Goal: Book appointment/travel/reservation

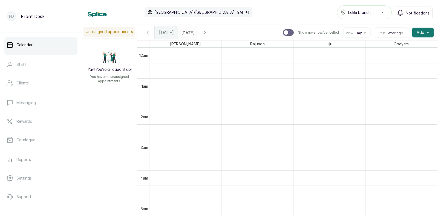
scroll to position [422, 0]
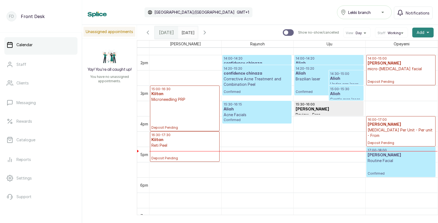
click at [420, 31] on span "Add" at bounding box center [421, 32] width 8 height 5
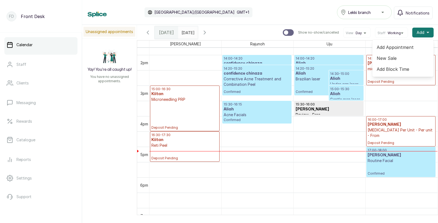
click at [396, 47] on span "Add Appointment" at bounding box center [403, 47] width 53 height 7
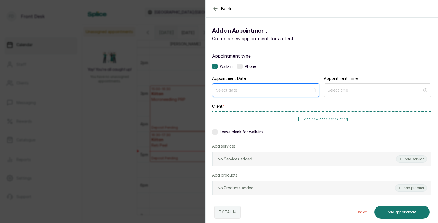
click at [262, 91] on input at bounding box center [263, 90] width 95 height 6
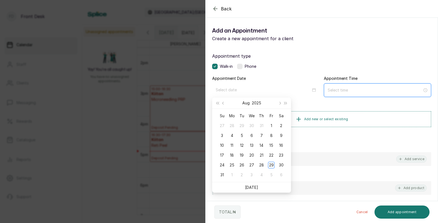
click at [339, 90] on input at bounding box center [375, 90] width 95 height 6
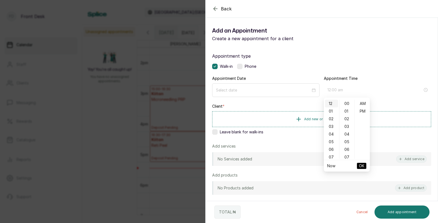
click at [329, 102] on div "12" at bounding box center [331, 104] width 13 height 8
click at [331, 105] on div "12" at bounding box center [331, 104] width 13 height 8
type input "12:00 pm"
click at [362, 112] on div "PM" at bounding box center [362, 112] width 13 height 8
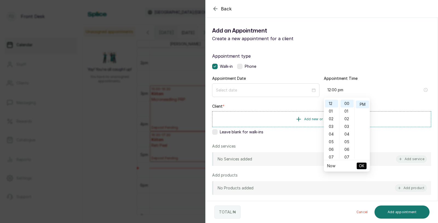
click at [361, 164] on span "OK" at bounding box center [361, 166] width 5 height 10
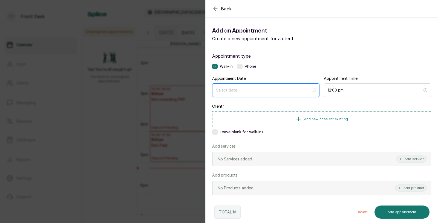
click at [240, 91] on input at bounding box center [263, 90] width 95 height 6
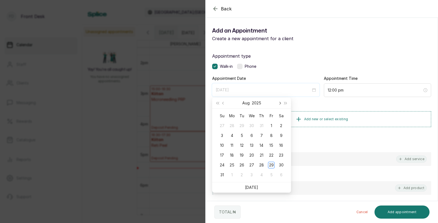
type input "[DATE]"
click at [279, 103] on span "Next month (PageDown)" at bounding box center [279, 103] width 3 height 3
type input "[DATE]"
click at [270, 154] on div "26" at bounding box center [271, 155] width 7 height 7
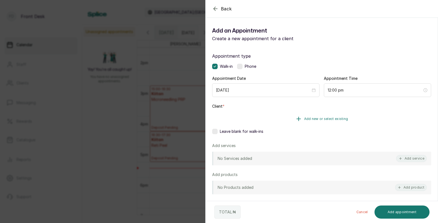
click at [327, 119] on span "Add new or select existing" at bounding box center [326, 119] width 44 height 4
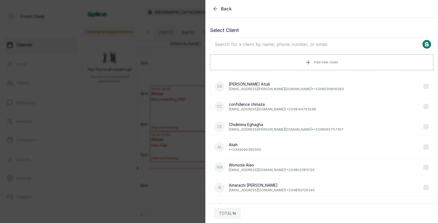
click at [325, 45] on input "text" at bounding box center [321, 45] width 223 height 14
type input "alia"
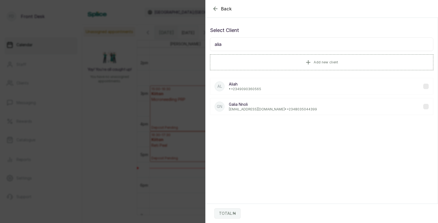
click at [274, 86] on div "Al Aliah • [PHONE_NUMBER]" at bounding box center [321, 86] width 223 height 17
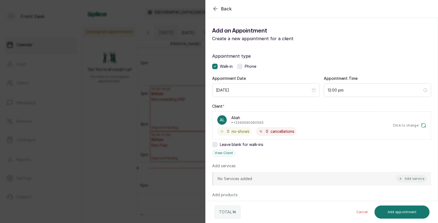
click at [412, 183] on div "No Services added Add service" at bounding box center [321, 179] width 219 height 14
click at [412, 177] on button "Add service" at bounding box center [411, 178] width 31 height 7
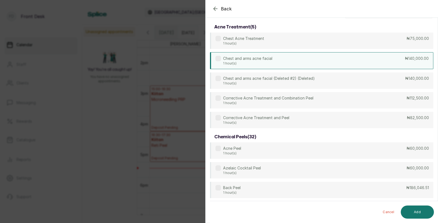
scroll to position [0, 0]
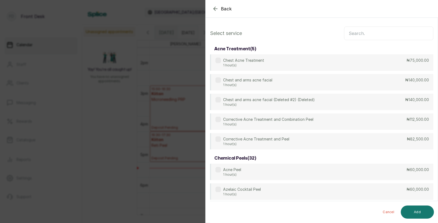
click at [374, 34] on input "text" at bounding box center [388, 34] width 89 height 14
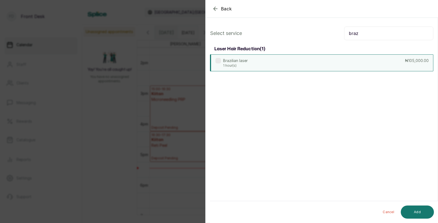
click at [311, 64] on div "Brazilian laser 1 hour(s) ₦105,000.00" at bounding box center [321, 62] width 223 height 17
click at [366, 36] on input "braz" at bounding box center [388, 34] width 89 height 14
type input "b"
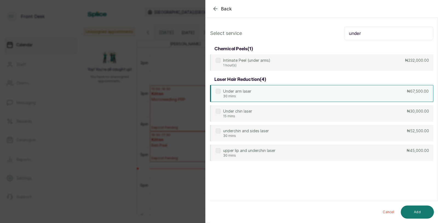
click at [272, 96] on div "Under arm laser 30 mins ₦67,500.00" at bounding box center [321, 93] width 223 height 17
click at [363, 33] on input "under" at bounding box center [388, 34] width 89 height 14
type input "u"
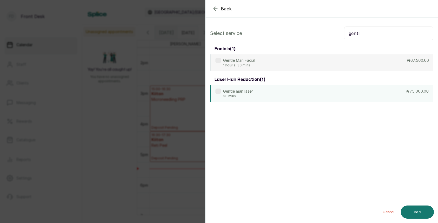
type input "gentl"
click at [261, 93] on div "Gentle man laser 30 mins ₦75,000.00" at bounding box center [321, 93] width 223 height 17
click at [419, 210] on button "Add" at bounding box center [417, 212] width 33 height 13
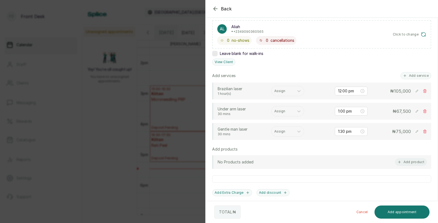
scroll to position [94, 0]
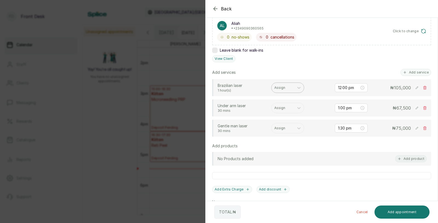
click at [279, 87] on div at bounding box center [282, 87] width 17 height 5
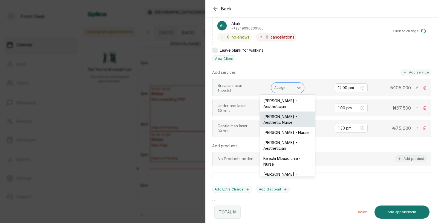
click at [279, 116] on div "[PERSON_NAME] - Aesthetic Nurse" at bounding box center [287, 120] width 55 height 16
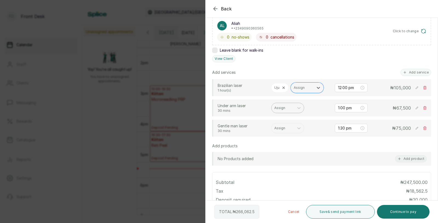
click at [282, 109] on div at bounding box center [282, 108] width 17 height 5
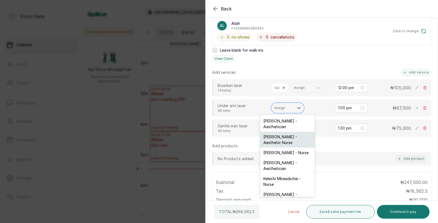
click at [279, 138] on div "[PERSON_NAME] - Aesthetic Nurse" at bounding box center [287, 140] width 55 height 16
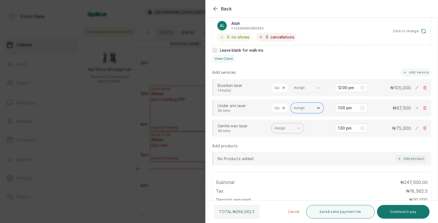
click at [281, 132] on div "Assign" at bounding box center [287, 128] width 33 height 10
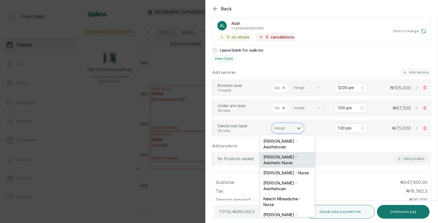
click at [281, 156] on div "[PERSON_NAME] - Aesthetic Nurse" at bounding box center [287, 160] width 55 height 16
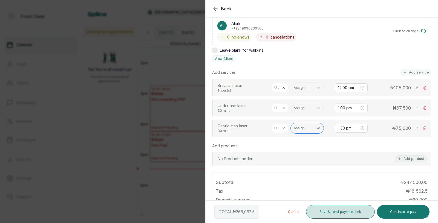
click at [332, 210] on button "Save & send payment link" at bounding box center [340, 212] width 69 height 14
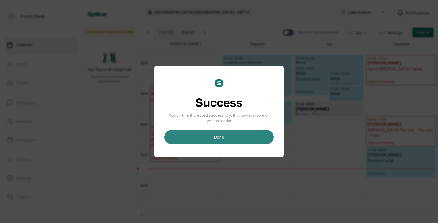
click at [232, 140] on button "done" at bounding box center [218, 137] width 109 height 14
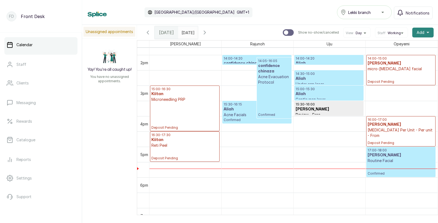
click at [418, 31] on span "Add" at bounding box center [421, 32] width 8 height 5
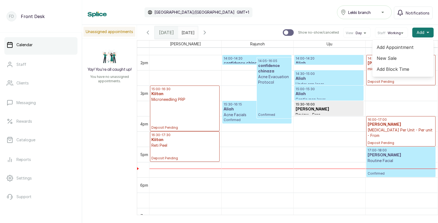
click at [393, 47] on span "Add Appointment" at bounding box center [403, 47] width 53 height 7
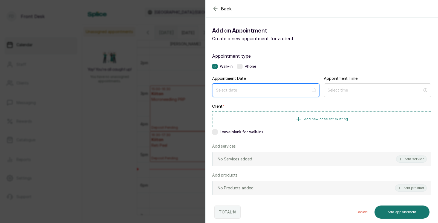
click at [261, 90] on input at bounding box center [263, 90] width 95 height 6
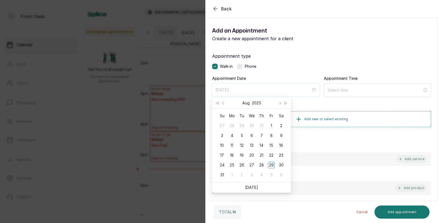
type input "[DATE]"
click at [281, 102] on button "Next month (PageDown)" at bounding box center [279, 103] width 6 height 11
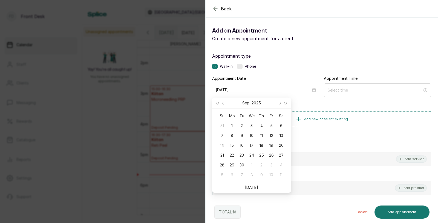
type input "[DATE]"
click at [152, 135] on div "Back Add Appointment Add an Appointment Create a new appointment for a client A…" at bounding box center [219, 111] width 438 height 223
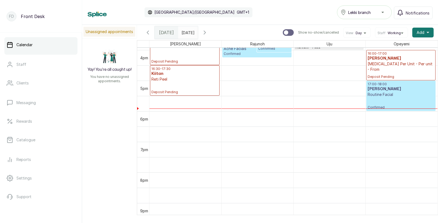
scroll to position [493, 0]
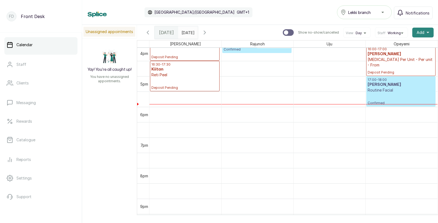
click at [421, 32] on span "Add" at bounding box center [421, 32] width 8 height 5
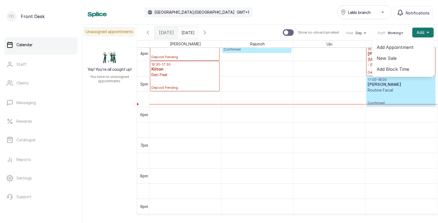
click at [401, 47] on span "Add Appointment" at bounding box center [403, 47] width 53 height 7
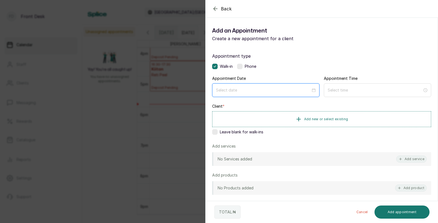
click at [258, 93] on input at bounding box center [263, 90] width 95 height 6
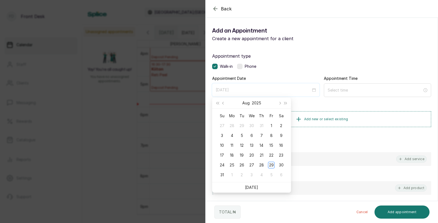
type input "[DATE]"
click at [253, 187] on link "[DATE]" at bounding box center [251, 187] width 13 height 5
type input "[DATE]"
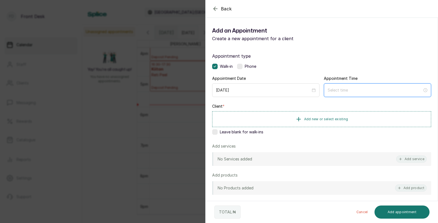
click at [357, 92] on input at bounding box center [375, 90] width 95 height 6
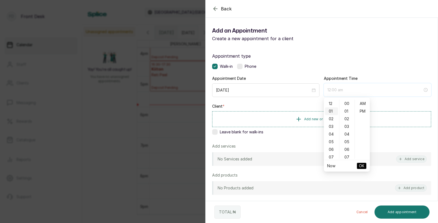
type input "12:01 am"
click at [332, 140] on div "05" at bounding box center [331, 142] width 13 height 8
click at [345, 136] on div "30" at bounding box center [347, 137] width 13 height 8
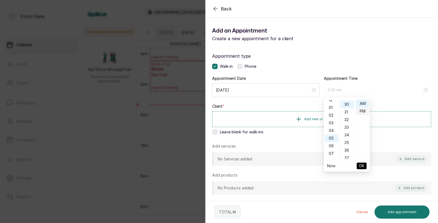
type input "5:30 pm"
click at [363, 111] on div "PM" at bounding box center [362, 112] width 13 height 8
click at [361, 165] on span "OK" at bounding box center [361, 166] width 5 height 10
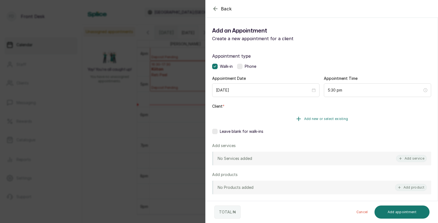
click at [332, 120] on span "Add new or select existing" at bounding box center [326, 119] width 44 height 4
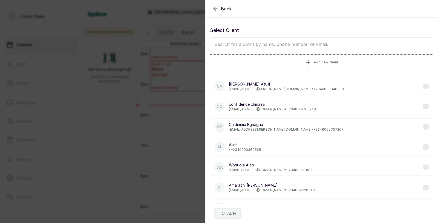
click at [332, 46] on input "text" at bounding box center [321, 45] width 223 height 14
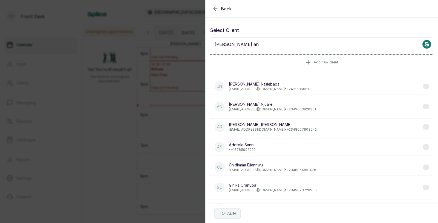
type input "[PERSON_NAME] any"
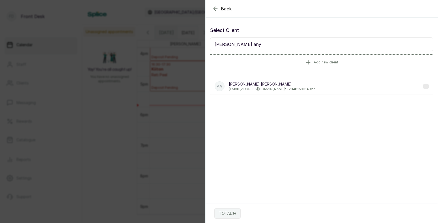
click at [295, 83] on p "[PERSON_NAME]" at bounding box center [272, 84] width 86 height 5
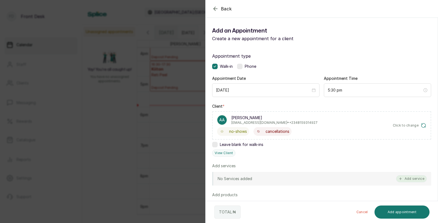
click at [411, 177] on button "Add service" at bounding box center [411, 178] width 31 height 7
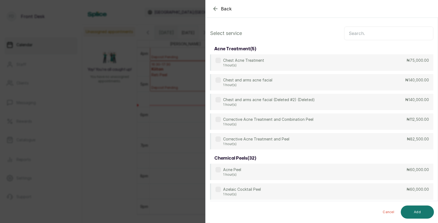
click at [362, 36] on input "text" at bounding box center [388, 34] width 89 height 14
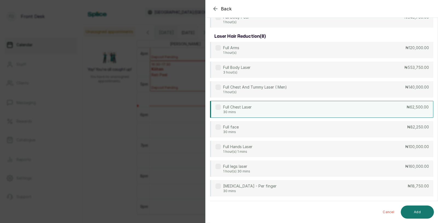
scroll to position [43, 0]
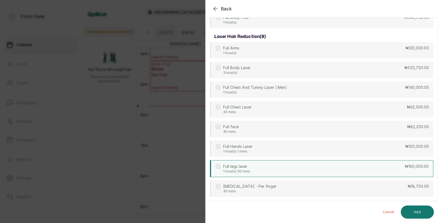
type input "fu"
click at [266, 169] on div "Full legs laser 1 hour(s) 30 mins ₦160,000.00" at bounding box center [321, 168] width 223 height 17
click at [417, 210] on button "Add" at bounding box center [417, 212] width 33 height 13
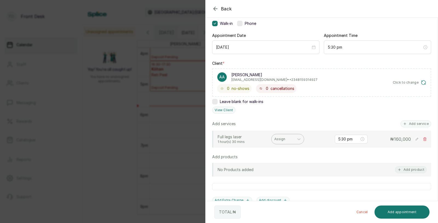
click at [289, 138] on div at bounding box center [282, 139] width 17 height 5
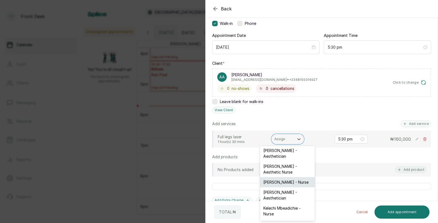
scroll to position [0, 0]
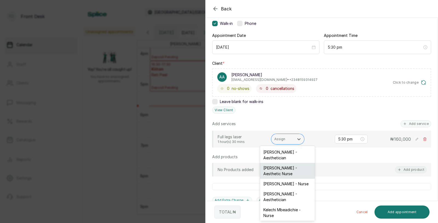
click at [284, 169] on div "[PERSON_NAME] - Aesthetic Nurse" at bounding box center [287, 171] width 55 height 16
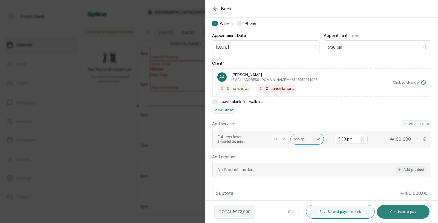
click at [403, 210] on button "Continue to pay" at bounding box center [403, 212] width 53 height 14
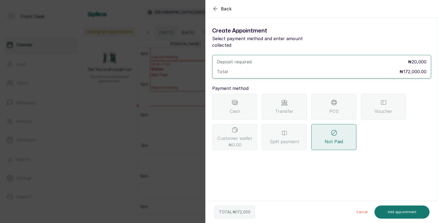
click at [282, 100] on div "Transfer" at bounding box center [284, 107] width 45 height 26
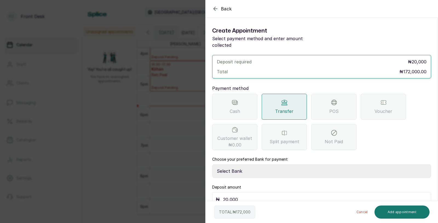
scroll to position [4, 0]
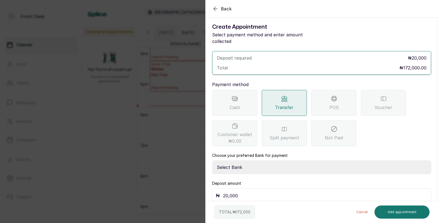
click at [245, 161] on select "Select Bank [PERSON_NAME] Fairmoney Microfinance Bank SKN ANALYTICS MED AESTH. …" at bounding box center [321, 168] width 219 height 14
select select "43272bc0-21c6-4b19-b9fb-c2093b8603c2"
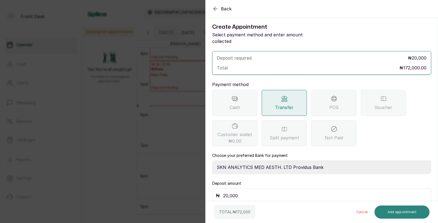
click at [392, 213] on button "Add appointment" at bounding box center [401, 212] width 55 height 13
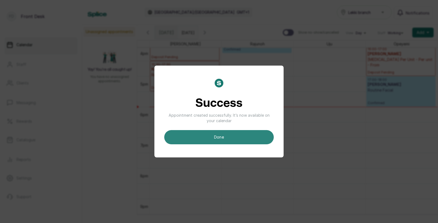
click at [251, 139] on button "done" at bounding box center [218, 137] width 109 height 14
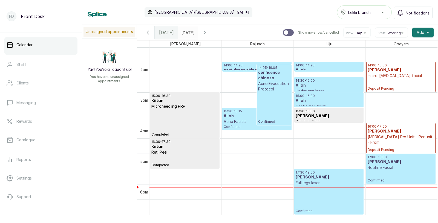
scroll to position [0, 0]
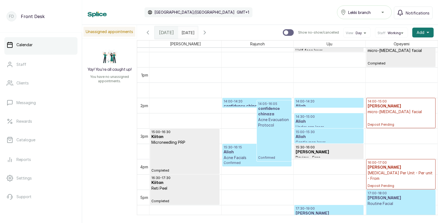
click at [388, 107] on h3 "[PERSON_NAME]" at bounding box center [401, 106] width 67 height 5
